Goal: Task Accomplishment & Management: Manage account settings

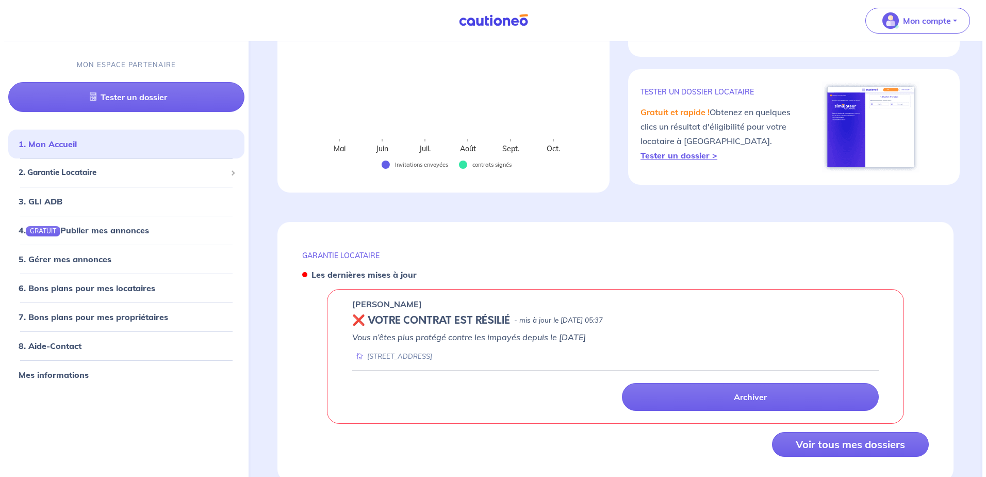
scroll to position [186, 0]
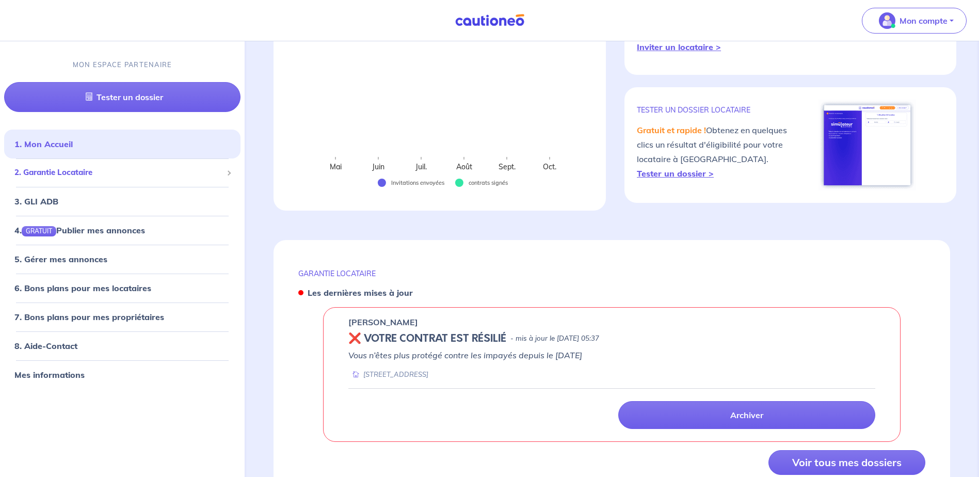
click at [109, 175] on span "2. Garantie Locataire" at bounding box center [118, 173] width 208 height 12
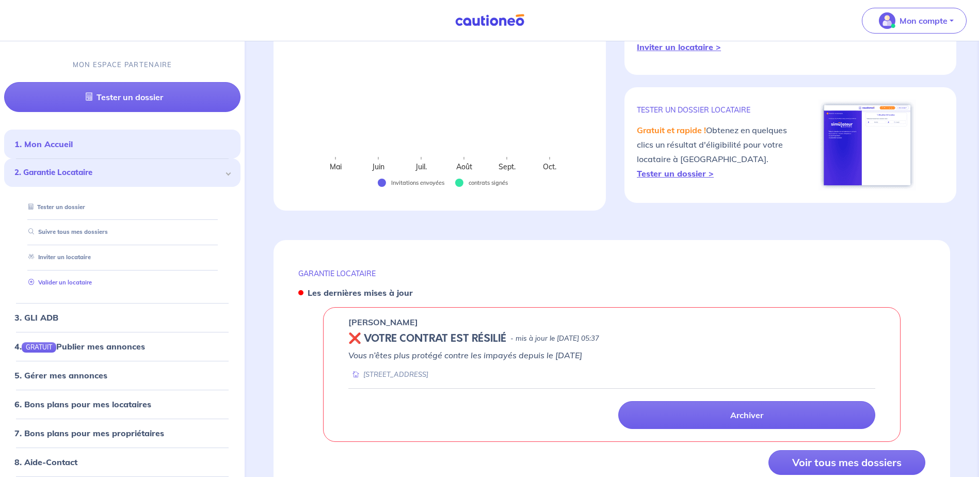
click at [68, 282] on link "Valider un locataire" at bounding box center [58, 282] width 68 height 7
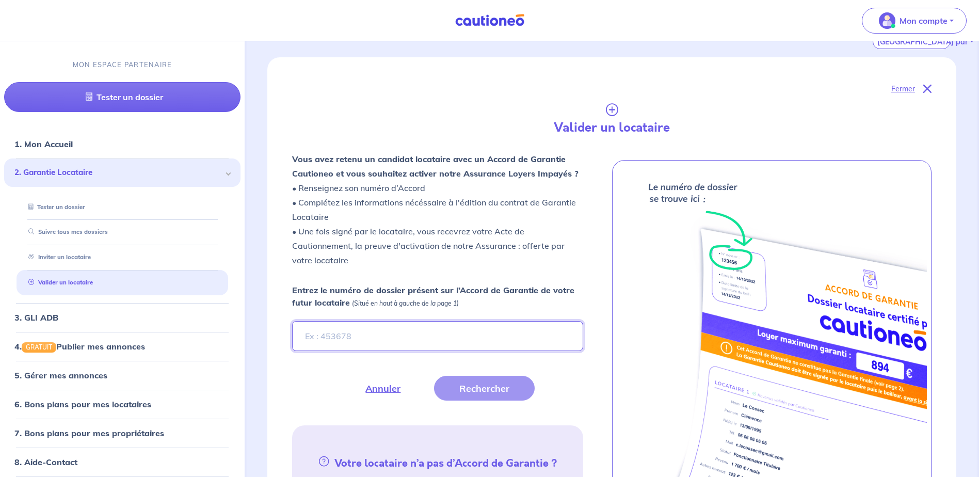
paste input "LLlk6y"
type input "LLlk6y"
click at [487, 389] on button "Rechercher" at bounding box center [484, 388] width 101 height 25
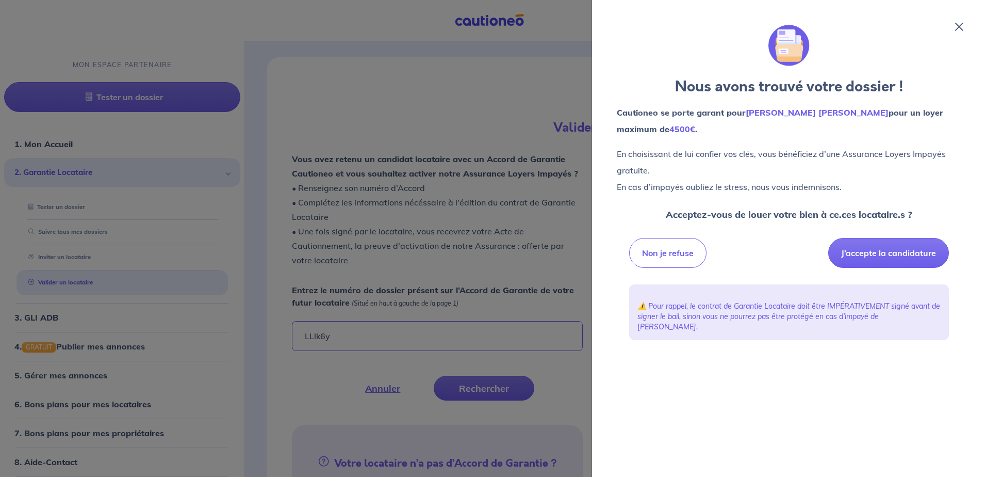
click at [957, 28] on icon at bounding box center [960, 27] width 8 height 8
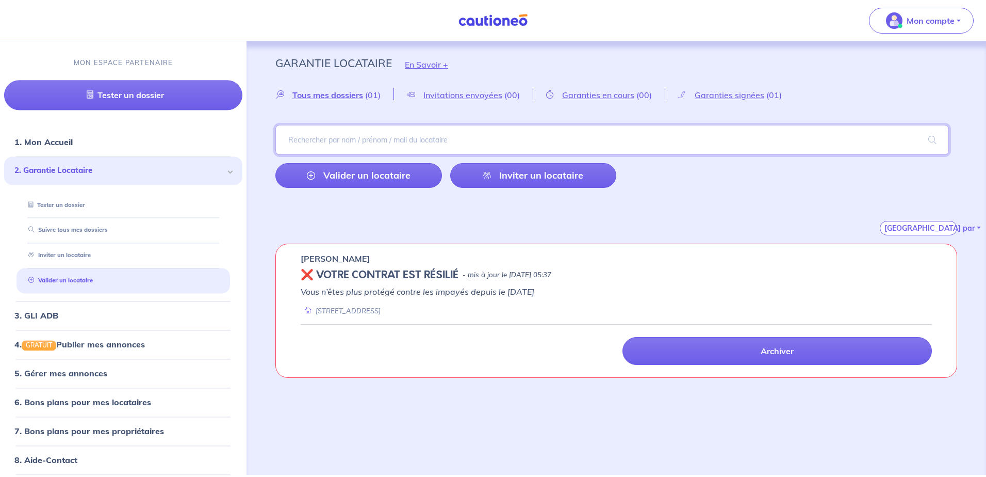
click at [334, 137] on input "search" at bounding box center [613, 140] width 674 height 30
type input "faloona"
click at [930, 139] on span at bounding box center [932, 139] width 33 height 29
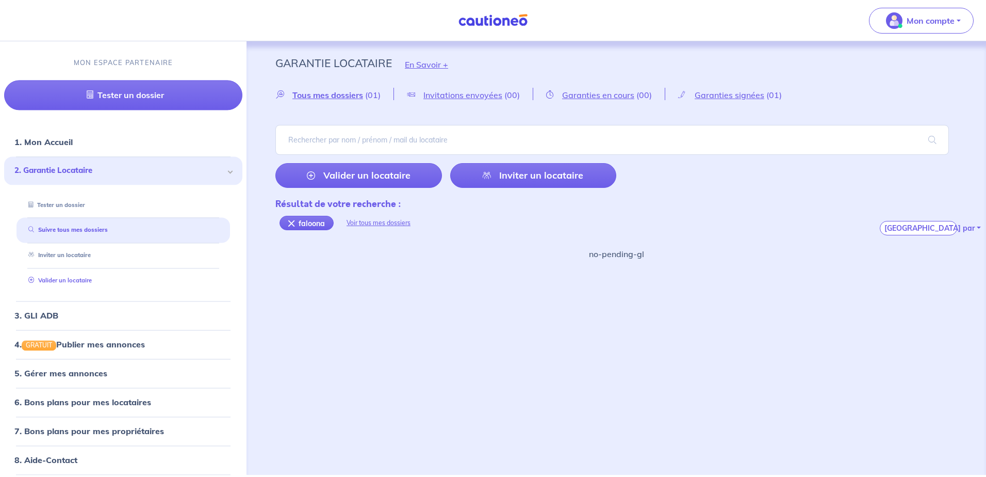
click at [54, 283] on link "Valider un locataire" at bounding box center [58, 280] width 68 height 7
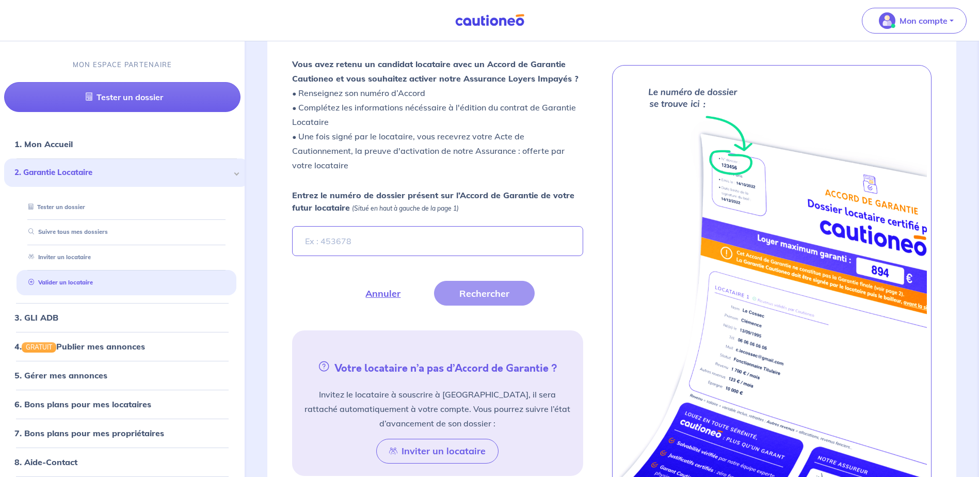
scroll to position [284, 0]
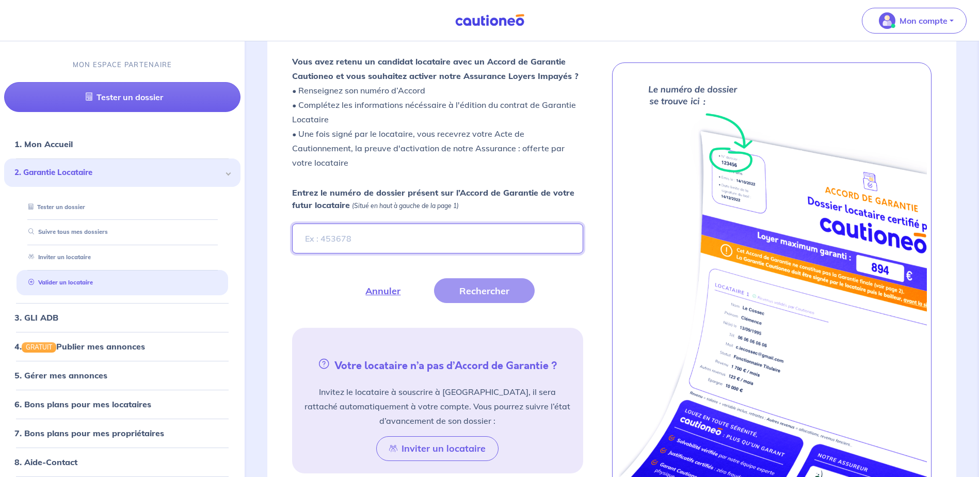
click at [355, 237] on input "Entrez le numéro de dossier présent sur l’Accord de Garantie de votre futur loc…" at bounding box center [437, 238] width 290 height 30
type input "faloona"
click at [490, 299] on button "Rechercher" at bounding box center [484, 290] width 101 height 25
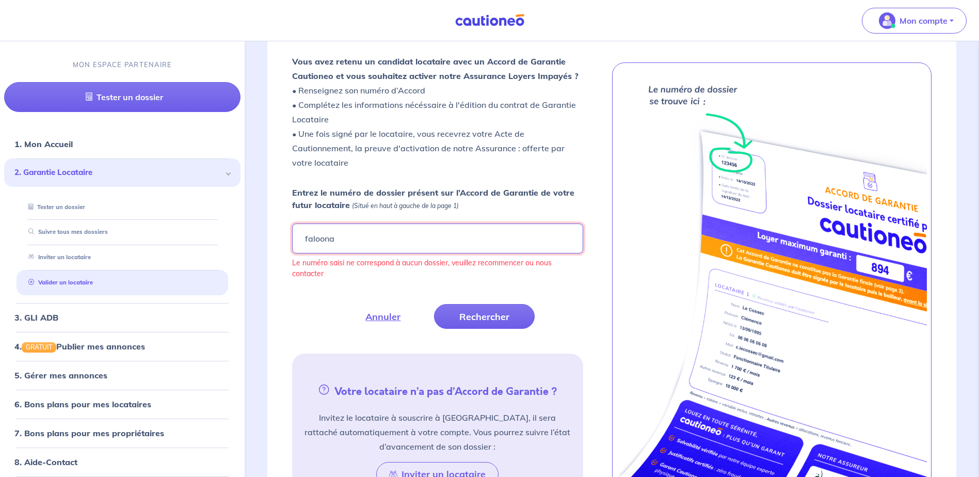
drag, startPoint x: 351, startPoint y: 253, endPoint x: 282, endPoint y: 253, distance: 69.1
click at [286, 253] on form "Entrez le numéro de dossier présent sur l’Accord de Garantie de votre futur loc…" at bounding box center [437, 257] width 303 height 142
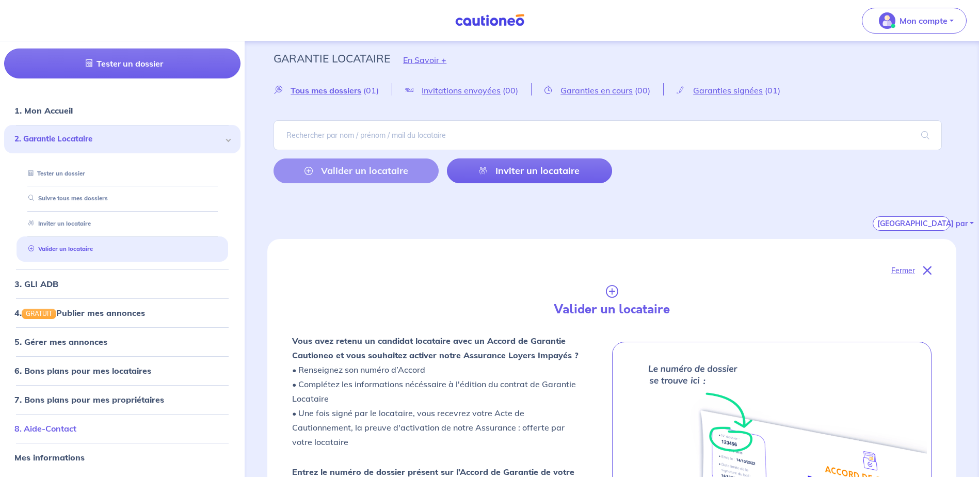
scroll to position [0, 0]
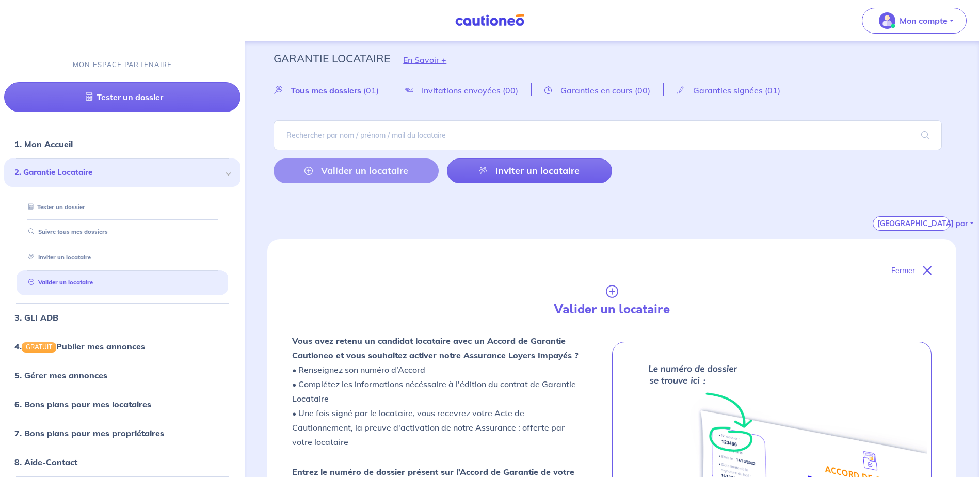
click at [359, 173] on div "Valider un locataire Inviter un locataire" at bounding box center [442, 170] width 338 height 25
click at [328, 135] on input "search" at bounding box center [607, 135] width 668 height 30
type input "faloona"
click at [920, 132] on span at bounding box center [925, 135] width 33 height 29
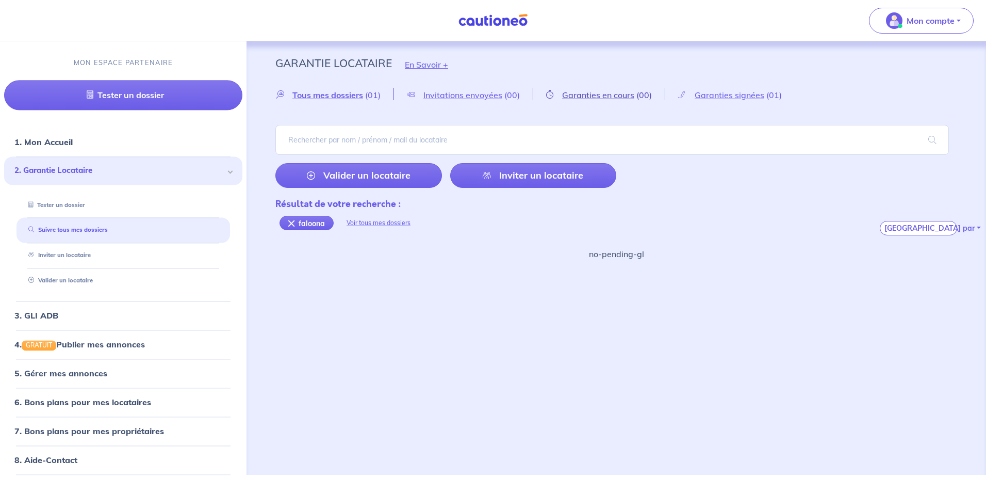
click at [598, 100] on span "Garanties en cours" at bounding box center [598, 95] width 72 height 10
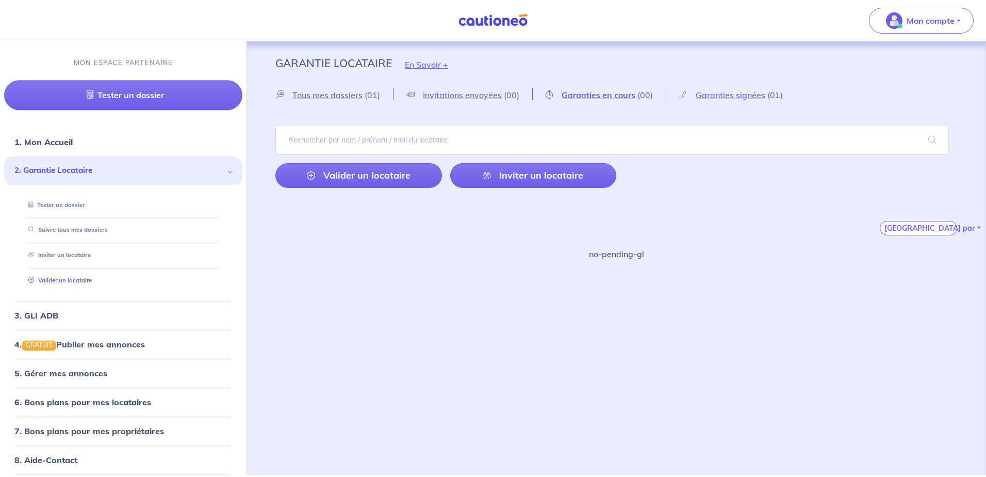
click at [76, 280] on link "Valider un locataire" at bounding box center [58, 280] width 68 height 7
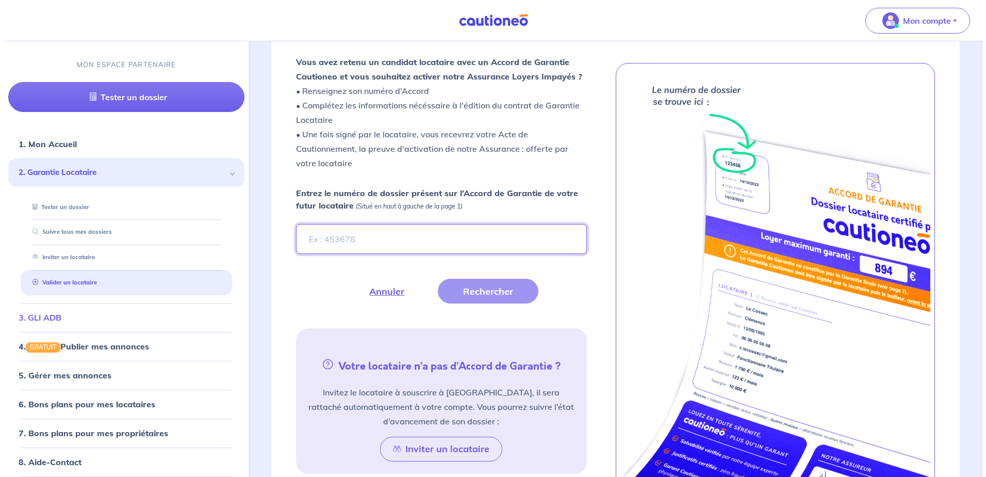
scroll to position [284, 0]
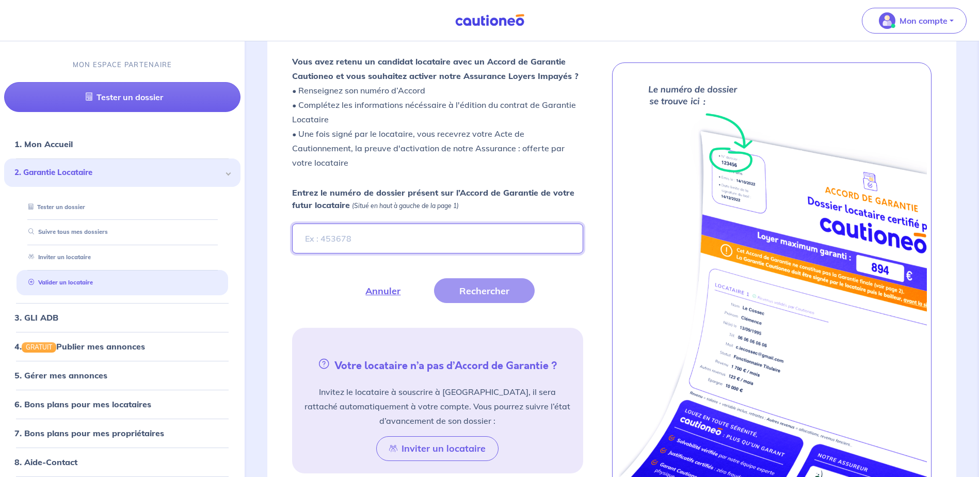
paste input "LLlk6y"
type input "LLlk6y"
click at [497, 294] on button "Rechercher" at bounding box center [484, 290] width 101 height 25
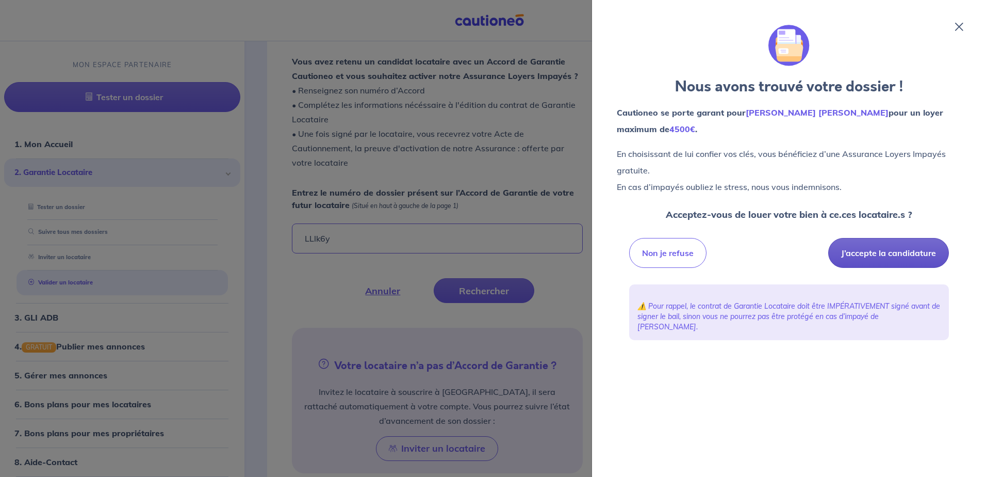
click at [884, 255] on button "J’accepte la candidature" at bounding box center [889, 253] width 121 height 30
click at [957, 29] on icon at bounding box center [960, 27] width 8 height 8
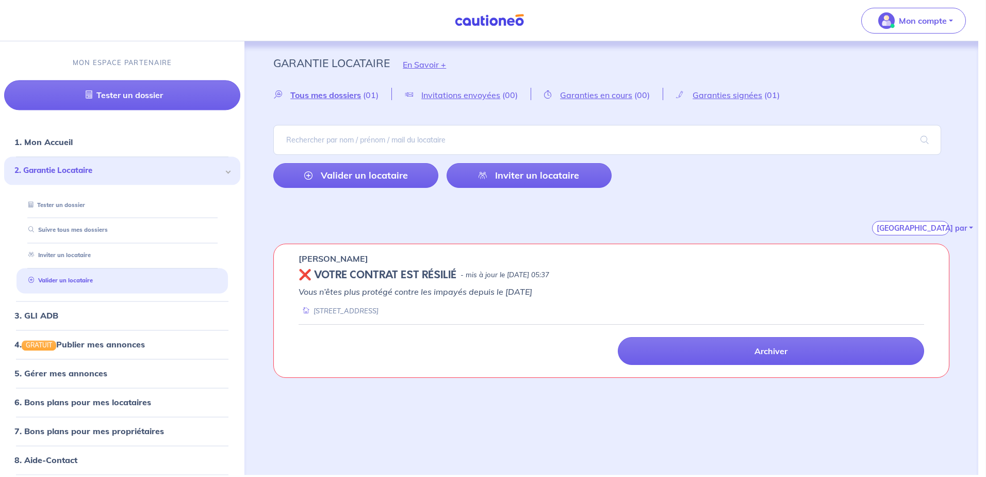
scroll to position [0, 0]
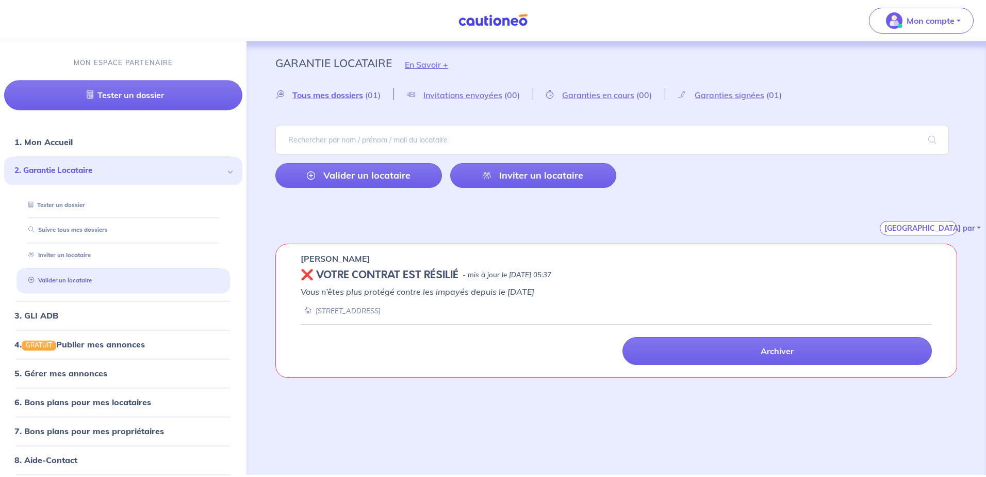
click at [71, 283] on link "Valider un locataire" at bounding box center [58, 280] width 68 height 7
click at [424, 139] on input "search" at bounding box center [613, 140] width 674 height 30
paste input "LLlk6y"
type input "LLlk6y"
click at [933, 139] on span at bounding box center [932, 139] width 33 height 29
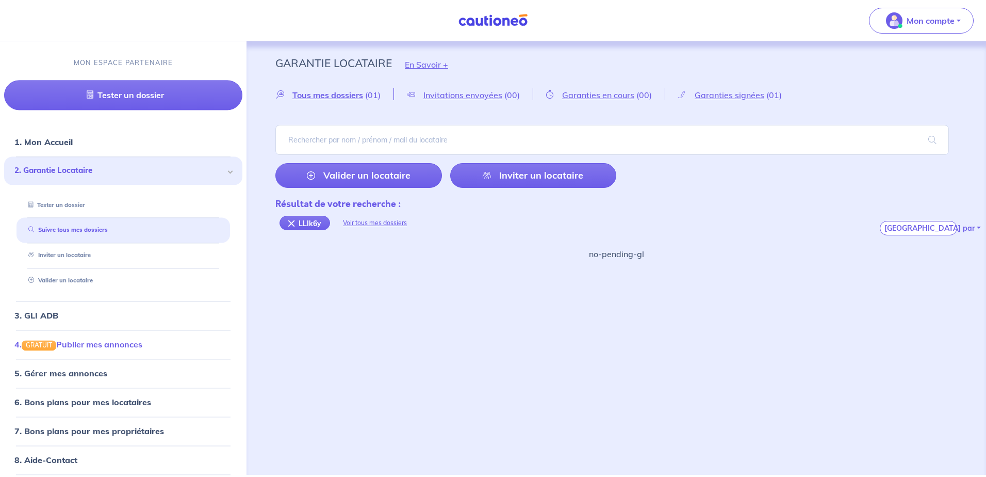
click at [104, 345] on link "4. GRATUIT Publier mes annonces" at bounding box center [78, 344] width 128 height 10
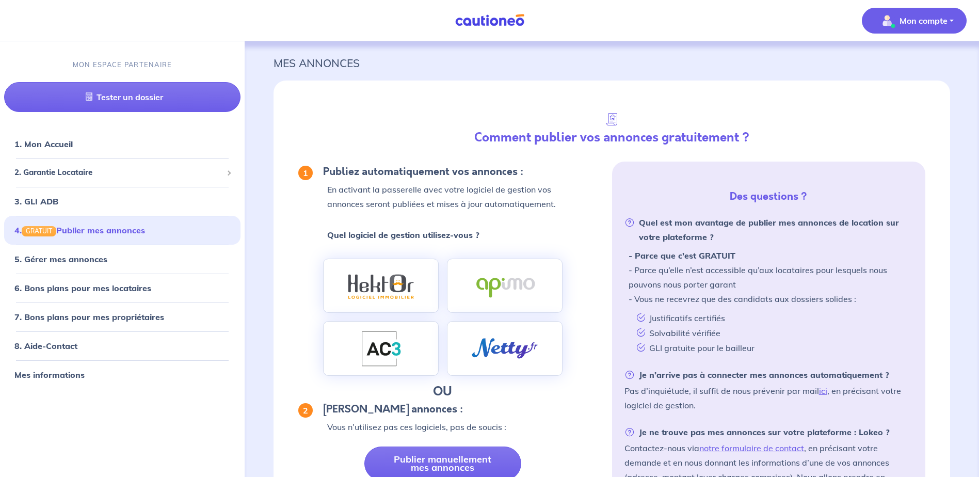
click at [933, 23] on p "Mon compte" at bounding box center [923, 20] width 48 height 12
click at [907, 63] on link "Mes informations" at bounding box center [903, 64] width 83 height 17
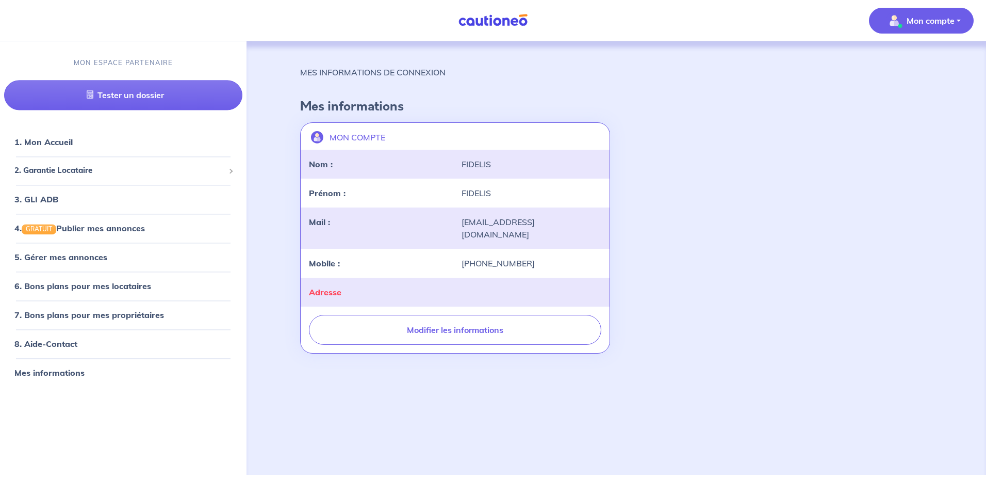
click at [456, 225] on div "secretariat@fidelis-patrimoine.eu" at bounding box center [532, 228] width 153 height 25
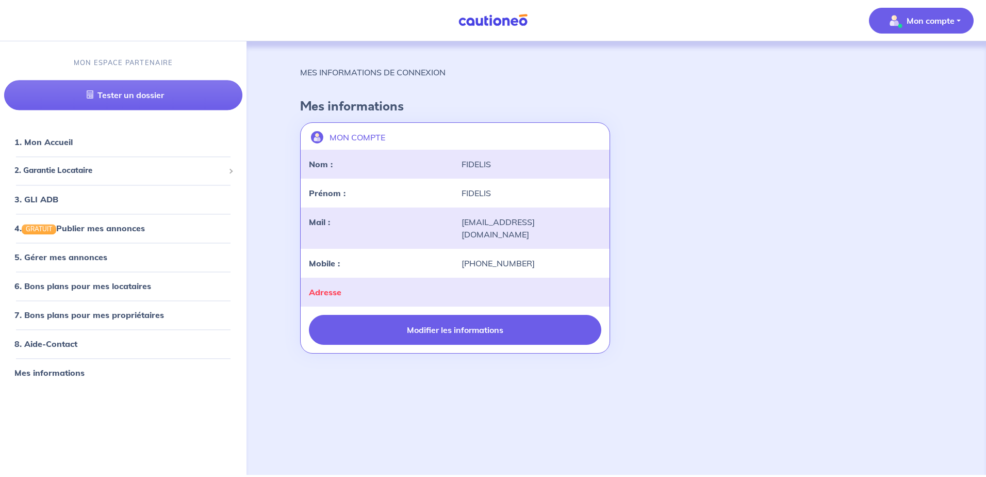
click at [433, 318] on button "Modifier les informations" at bounding box center [455, 330] width 293 height 30
select select "FR"
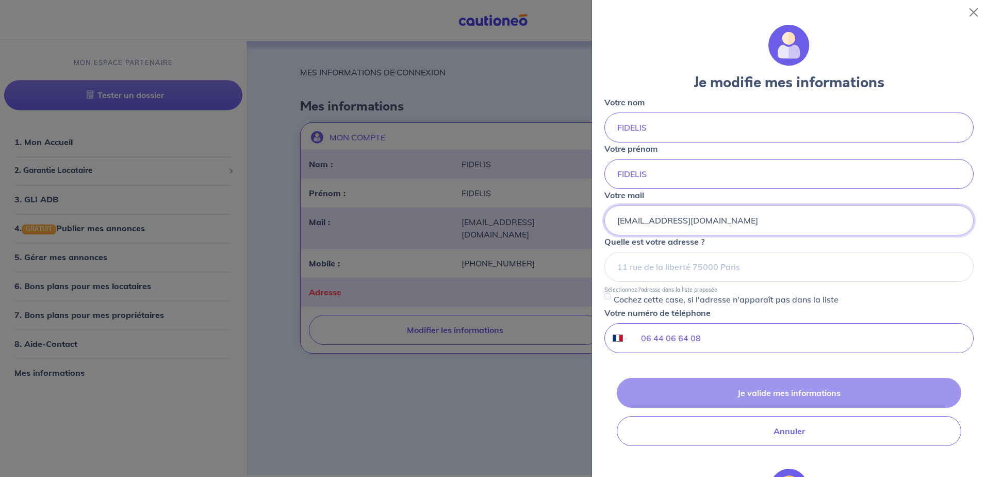
drag, startPoint x: 772, startPoint y: 224, endPoint x: 553, endPoint y: 225, distance: 219.8
click at [556, 225] on body "Mon compte MON ESPACE PARTENAIRE Tester un dossier 1. Mon Accueil 2. Garantie L…" at bounding box center [493, 237] width 986 height 475
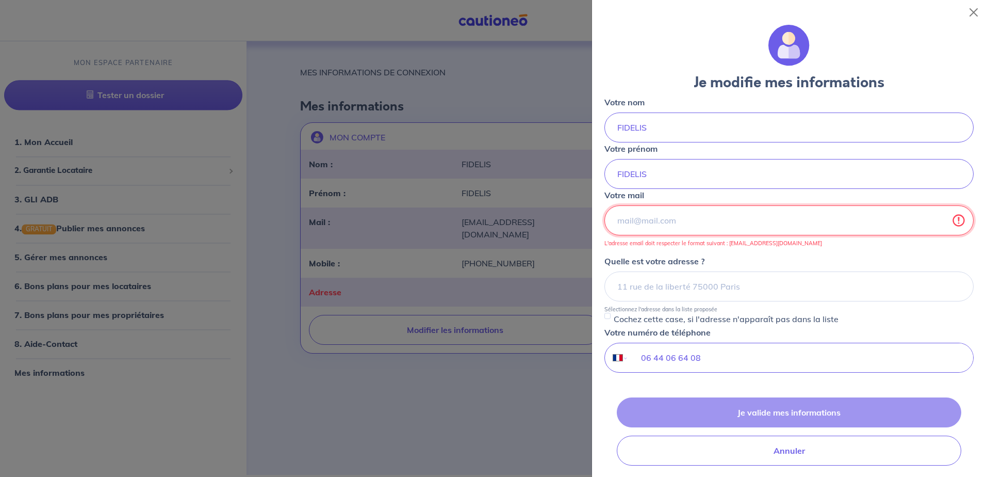
paste input "Florian Collet <comptabilite@fidelis-patrimoine.eu>"
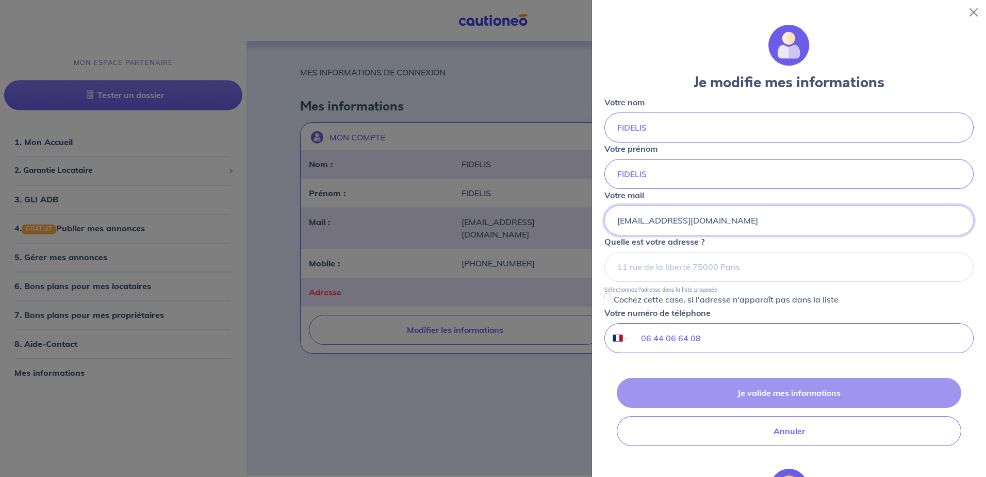
type input "comptabilite@fidelis-patrimoine.eu"
click at [682, 367] on form "Je modifie mes informations Votre nom FIDELIS Votre prénom FIDELIS Votre mail c…" at bounding box center [789, 295] width 369 height 541
click at [743, 397] on div "Je valide mes informations Annuler" at bounding box center [789, 412] width 369 height 68
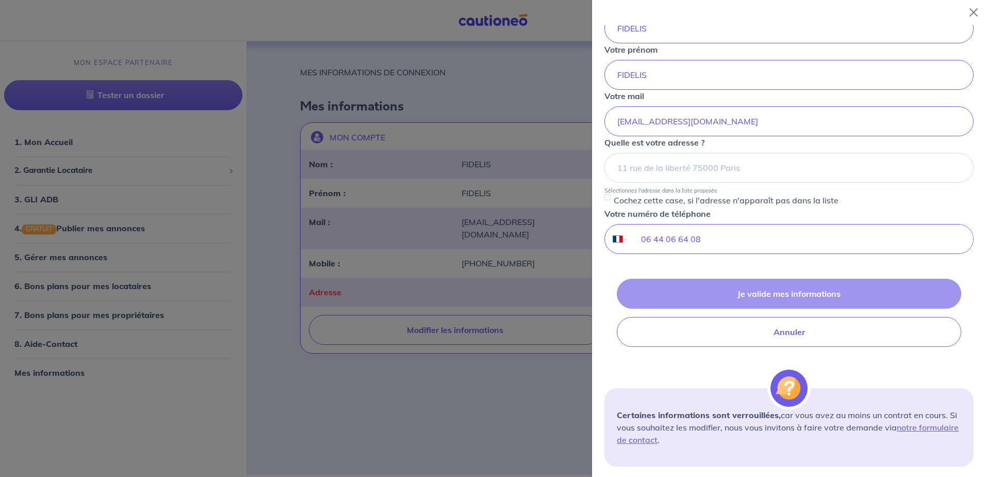
scroll to position [103, 0]
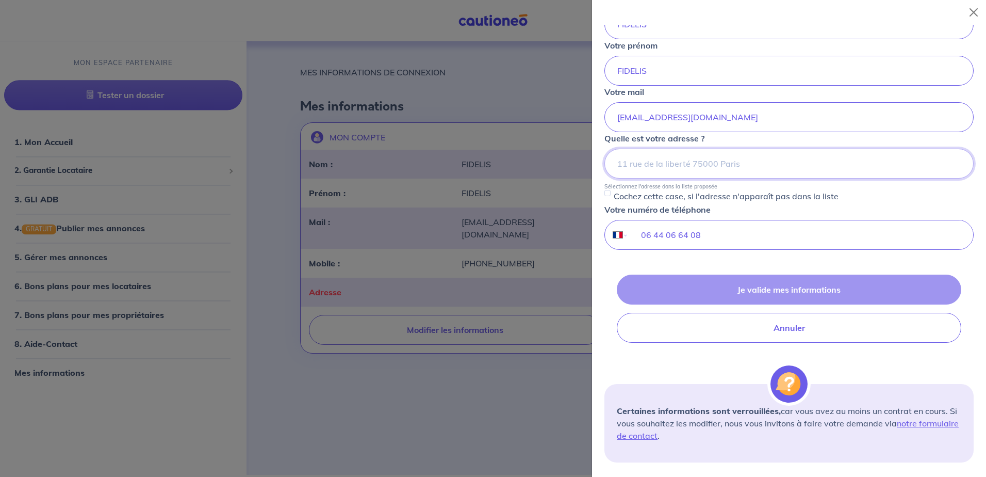
drag, startPoint x: 671, startPoint y: 161, endPoint x: 726, endPoint y: 161, distance: 54.7
click at [672, 161] on input at bounding box center [789, 164] width 369 height 30
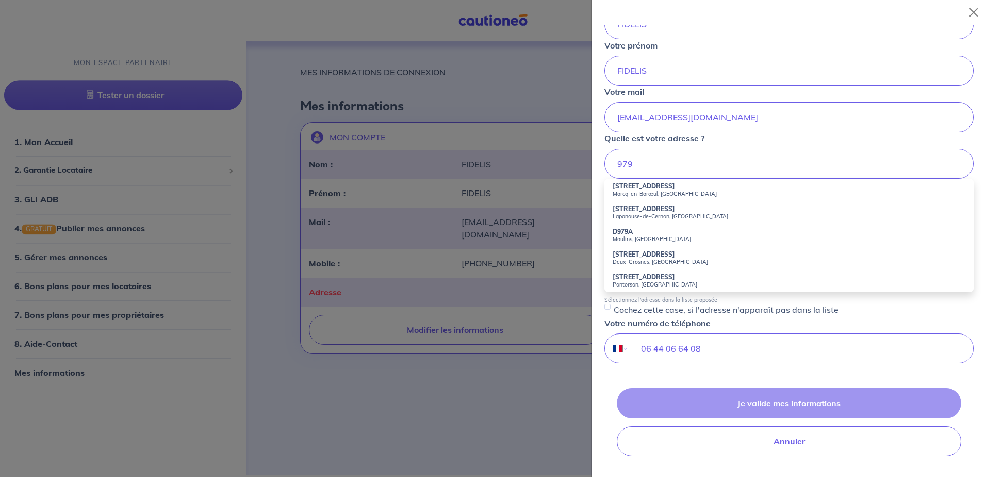
click at [625, 190] on small "Marcq-en-Barœul, France" at bounding box center [789, 193] width 353 height 7
type input "979 Avenue de la République, Marcq-en-Barœul, France"
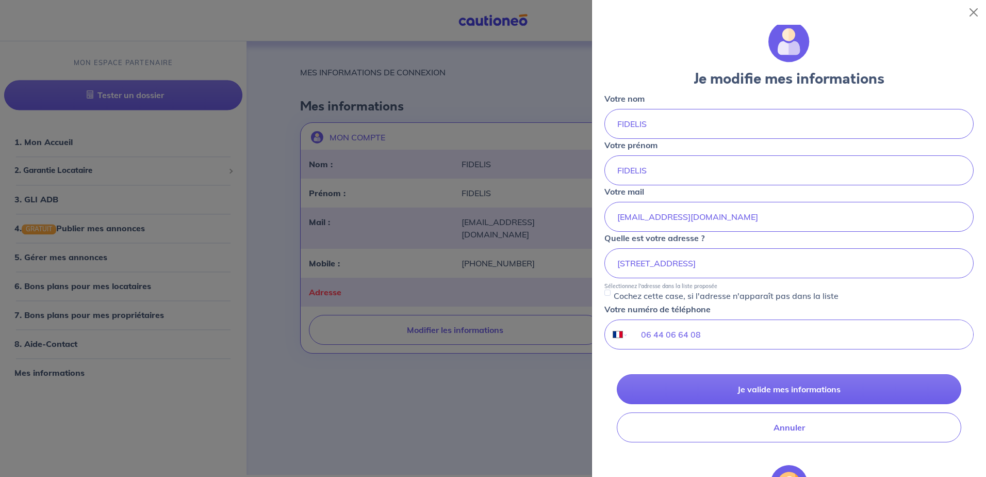
scroll to position [0, 0]
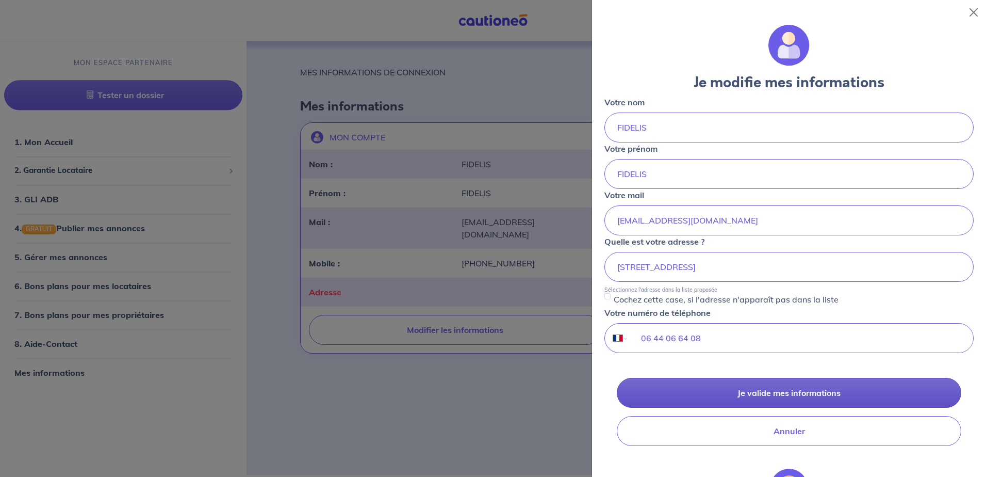
click at [800, 388] on button "Je valide mes informations" at bounding box center [789, 393] width 345 height 30
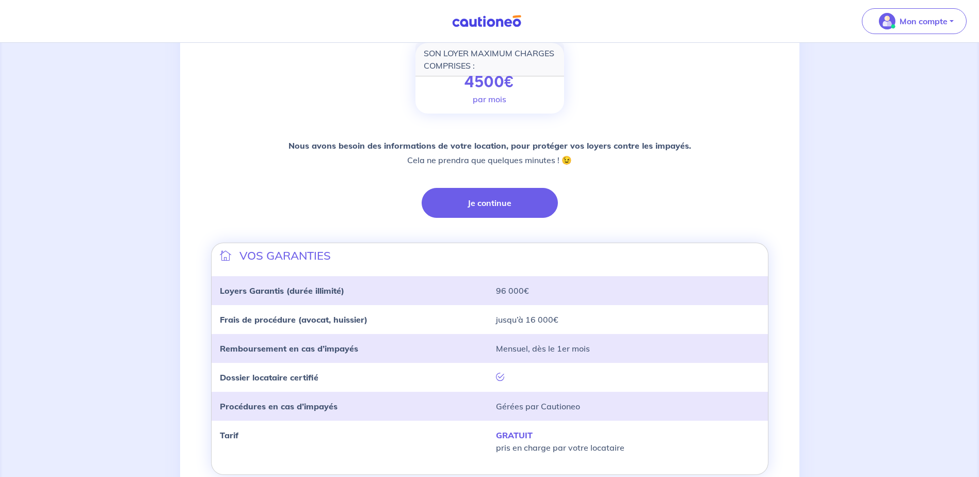
scroll to position [206, 0]
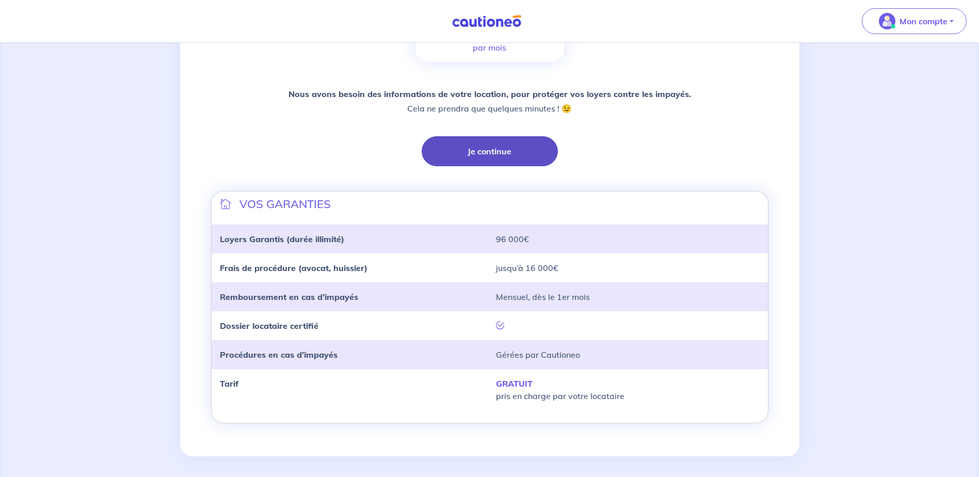
click at [476, 156] on button "Je continue" at bounding box center [490, 151] width 136 height 30
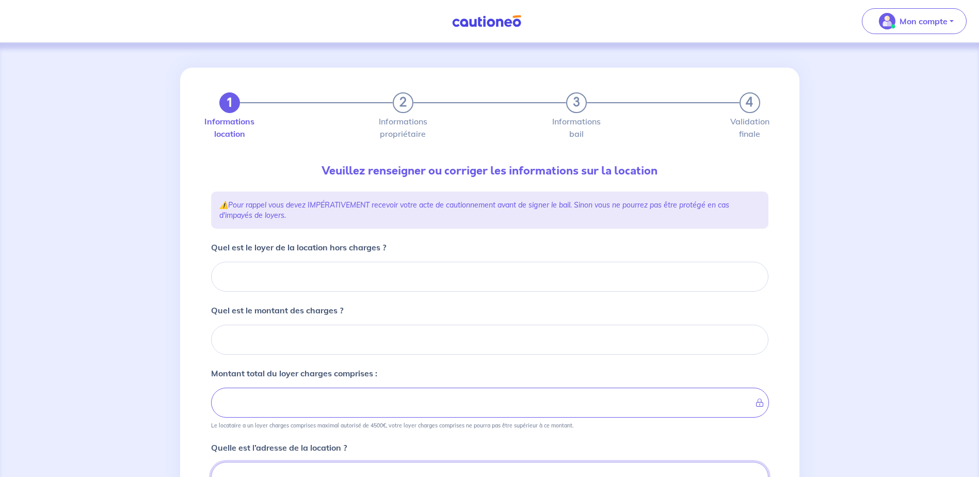
scroll to position [5, 0]
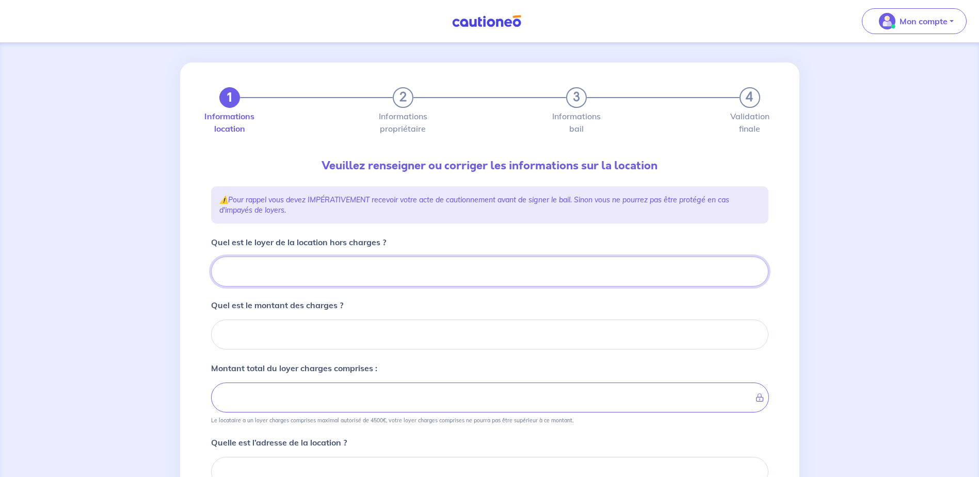
click at [305, 271] on input "Quel est le loyer de la location hors charges ?" at bounding box center [489, 271] width 557 height 30
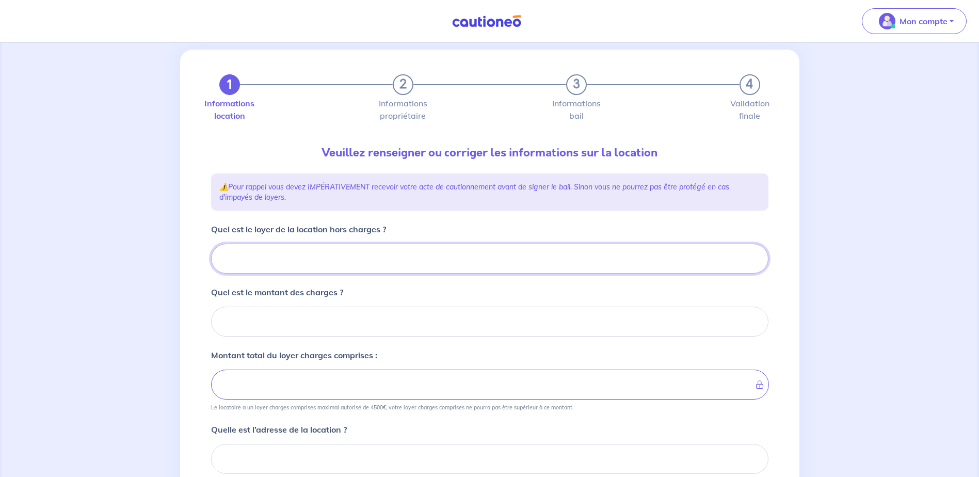
scroll to position [0, 0]
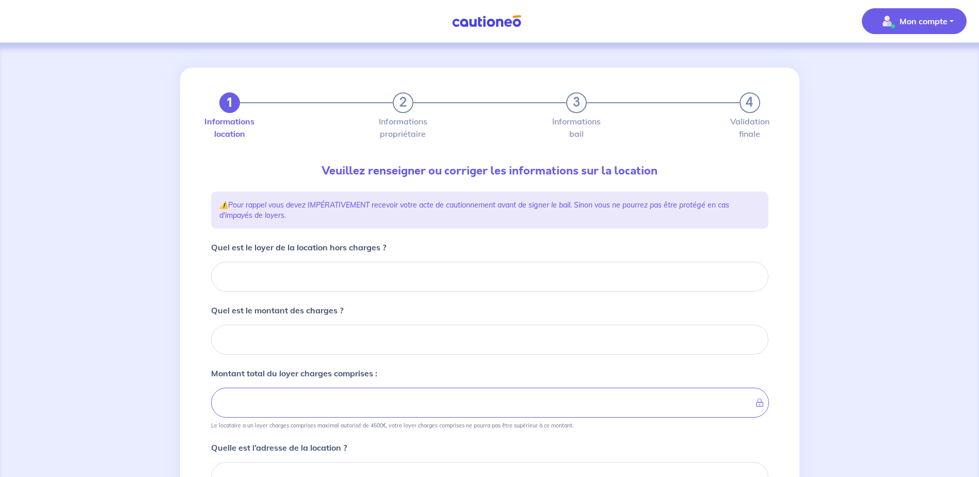
click at [951, 23] on button "Mon compte" at bounding box center [914, 21] width 105 height 26
